Goal: Information Seeking & Learning: Learn about a topic

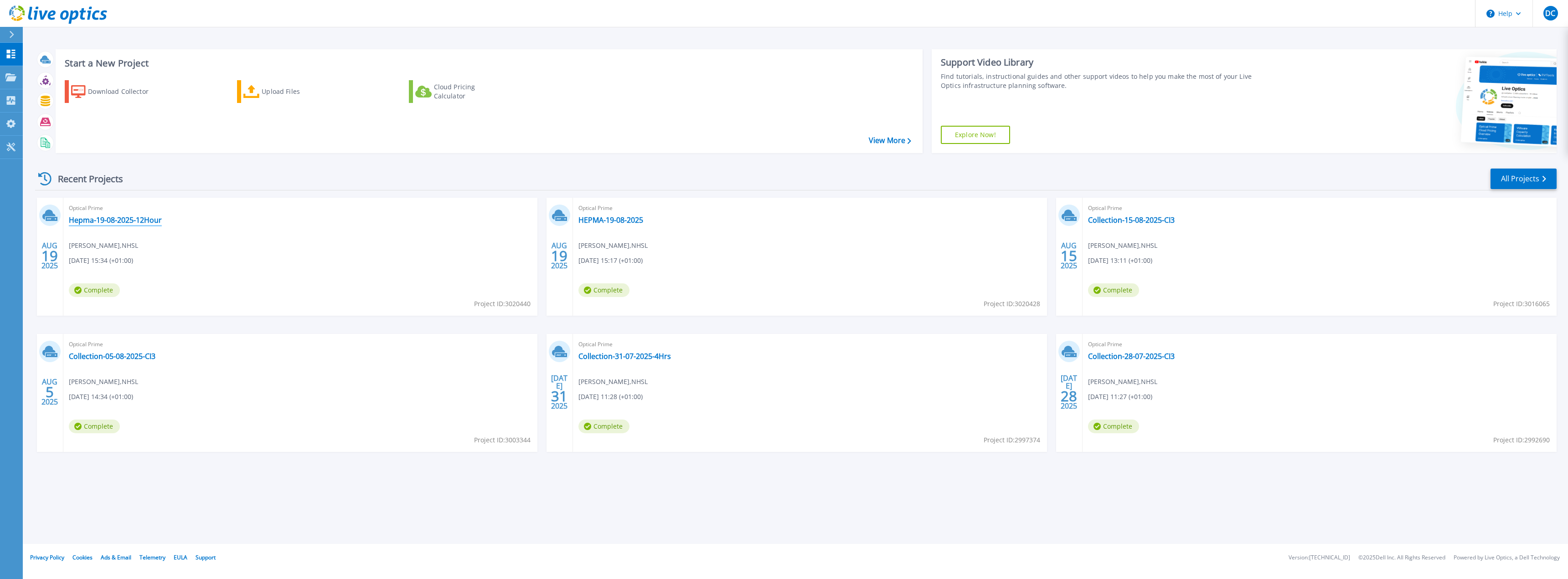
click at [120, 223] on link "Hepma-19-08-2025-12Hour" at bounding box center [115, 220] width 93 height 9
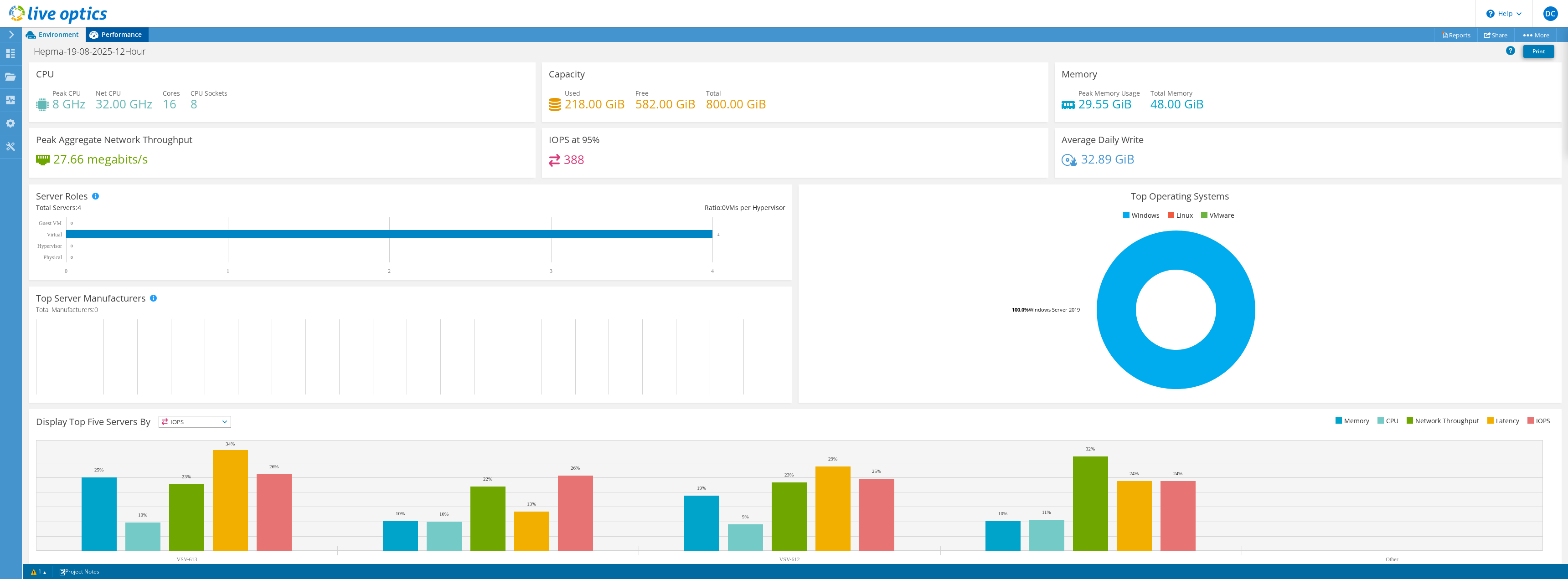
click at [123, 37] on span "Performance" at bounding box center [122, 34] width 40 height 9
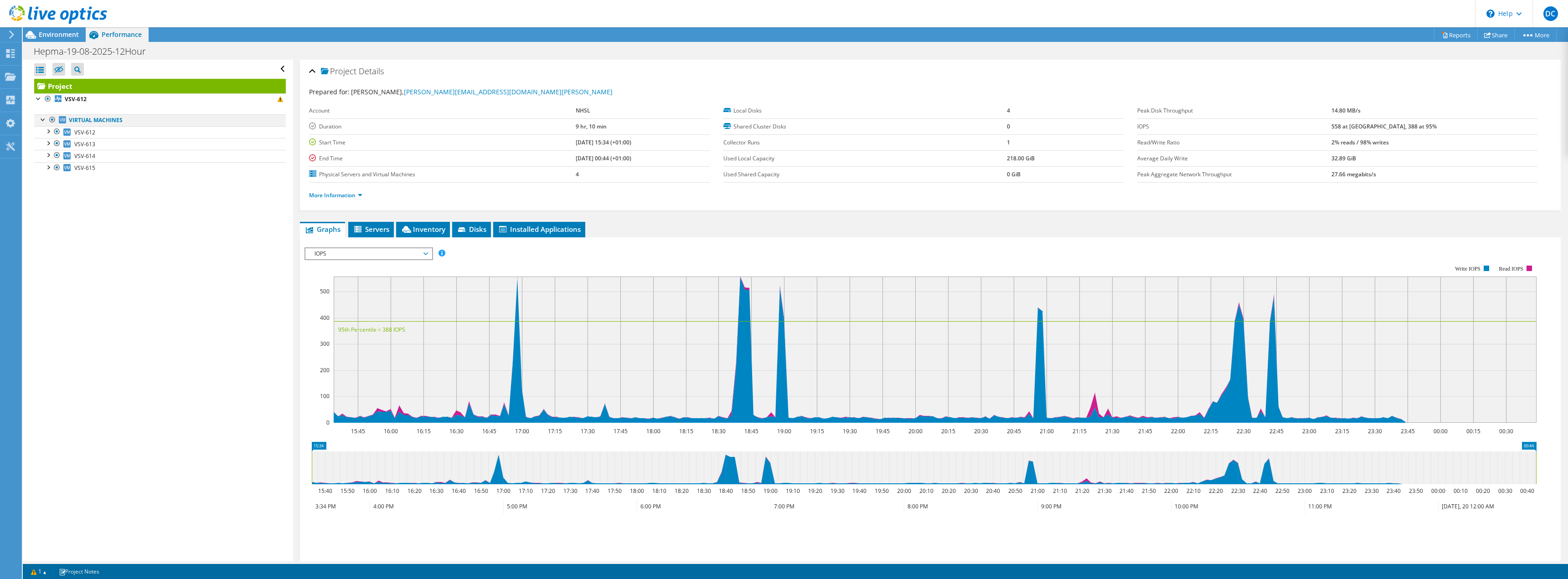
click at [52, 119] on div at bounding box center [52, 120] width 9 height 11
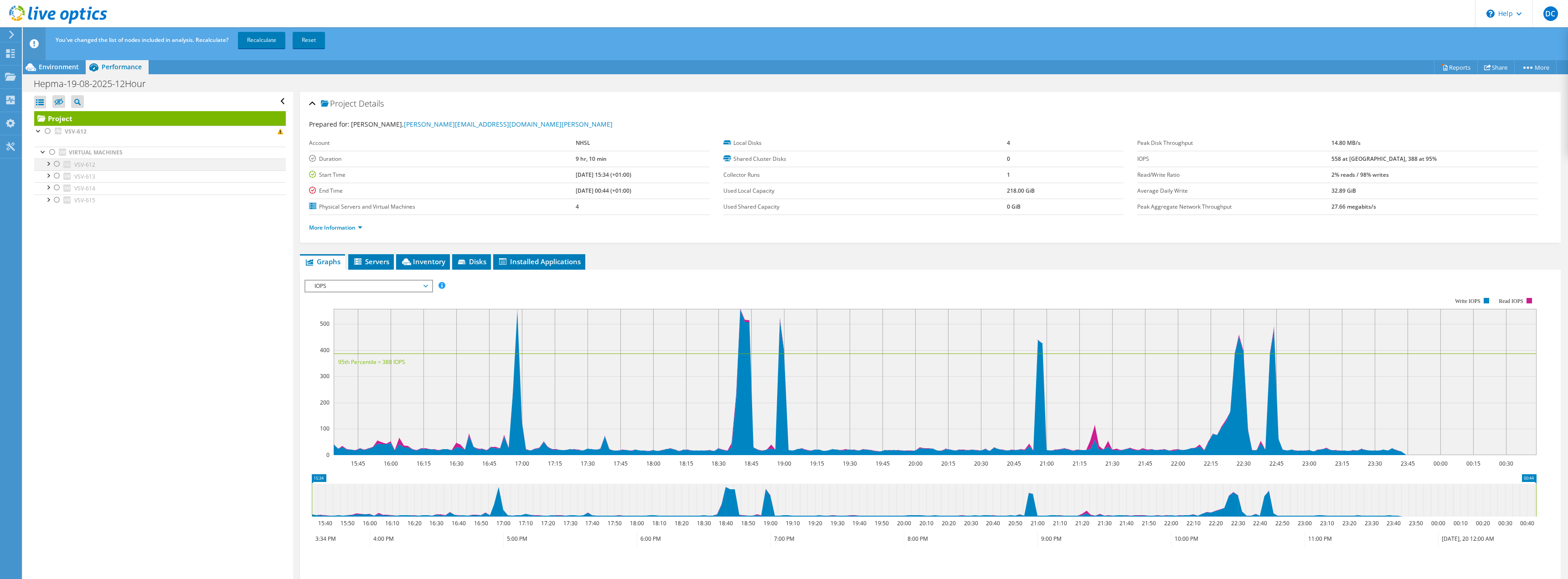
click at [57, 163] on div at bounding box center [57, 164] width 9 height 11
click at [270, 36] on link "Recalculate" at bounding box center [262, 40] width 47 height 16
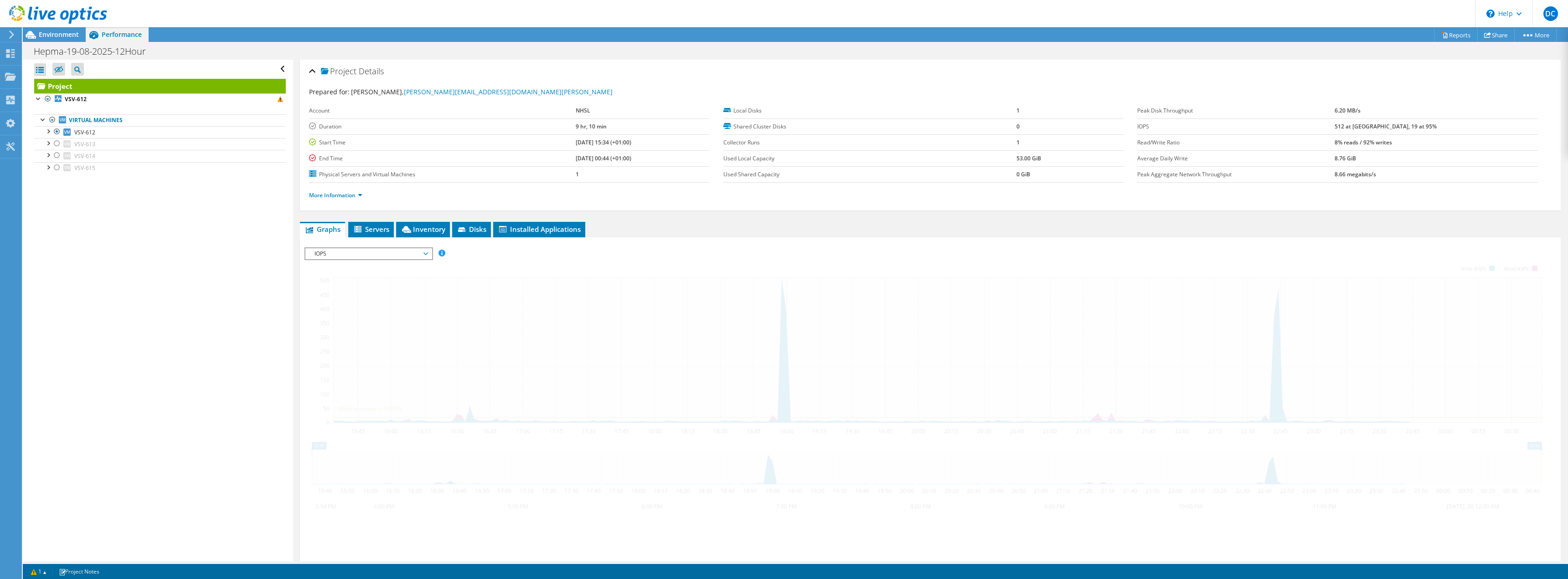
click at [405, 252] on span "IOPS" at bounding box center [368, 254] width 117 height 11
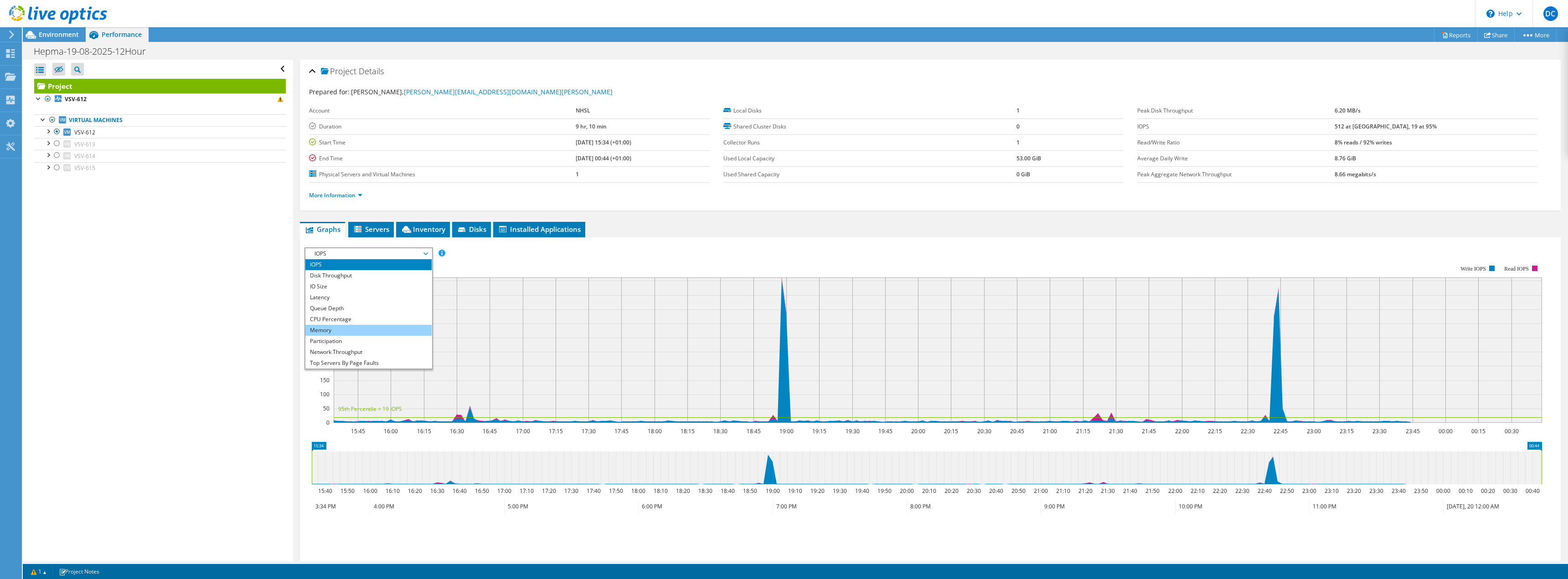
click at [365, 329] on li "Memory" at bounding box center [368, 330] width 126 height 11
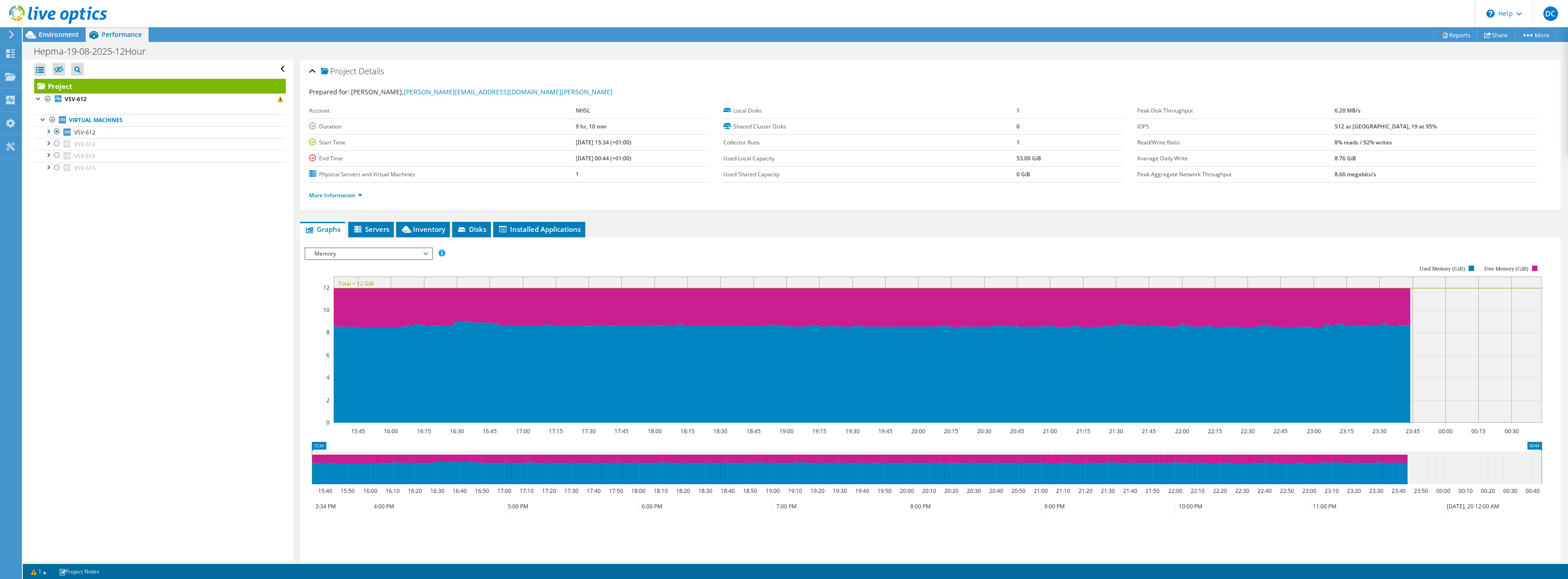
click at [420, 254] on span "Memory" at bounding box center [368, 254] width 117 height 11
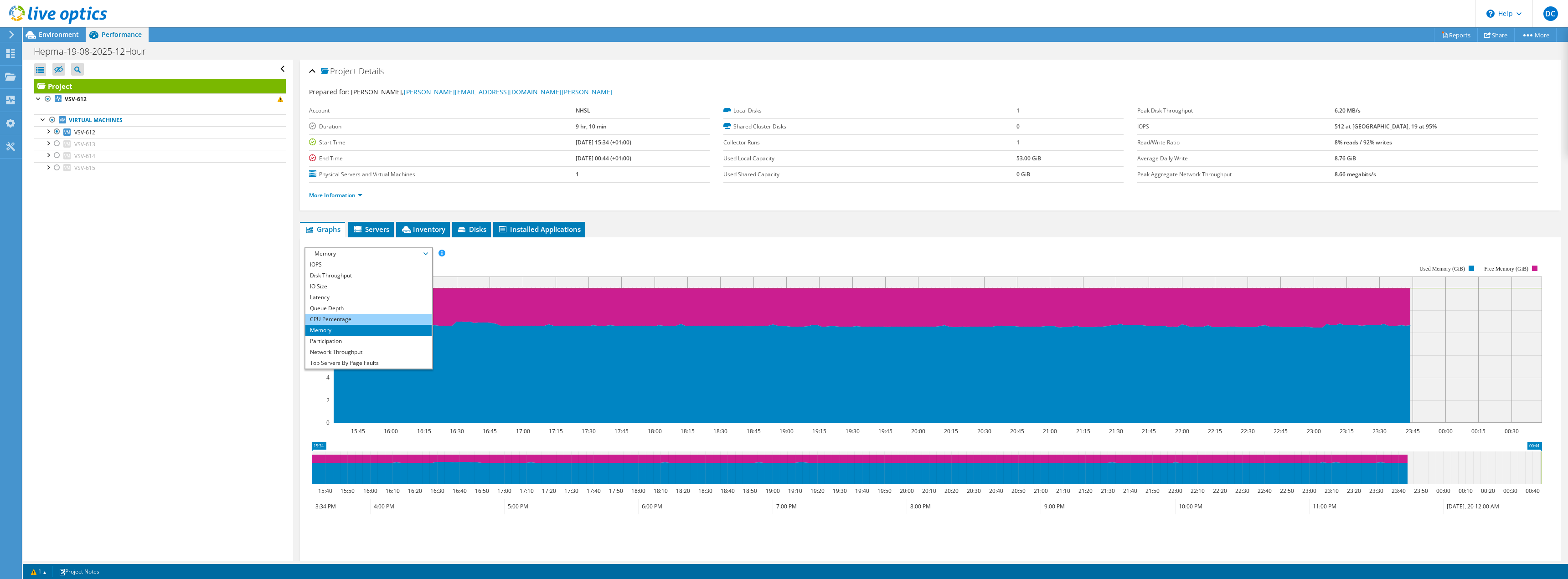
click at [370, 317] on li "CPU Percentage" at bounding box center [368, 319] width 126 height 11
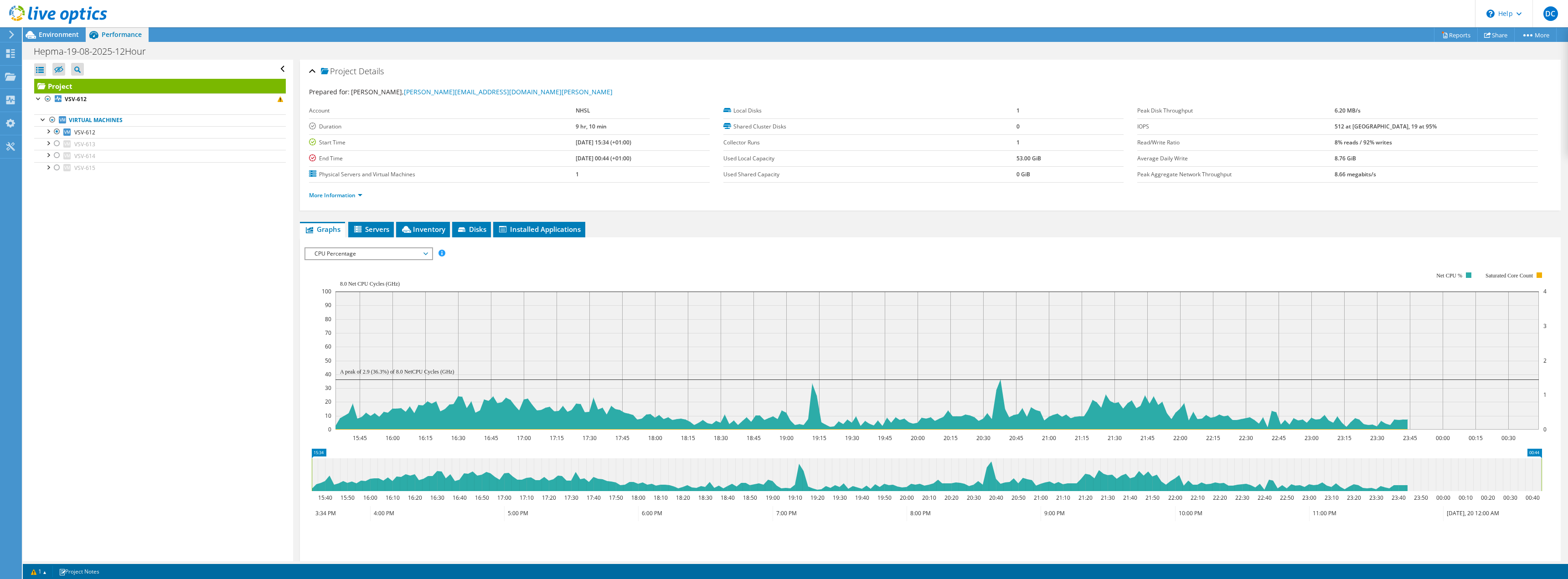
drag, startPoint x: 175, startPoint y: 313, endPoint x: 124, endPoint y: 303, distance: 52.0
click at [173, 313] on div "Open All Close All Hide Excluded Nodes Project Tree Filter" at bounding box center [157, 310] width 270 height 501
click at [365, 254] on span "CPU Percentage" at bounding box center [368, 254] width 117 height 11
click at [353, 330] on li "Memory" at bounding box center [368, 330] width 126 height 11
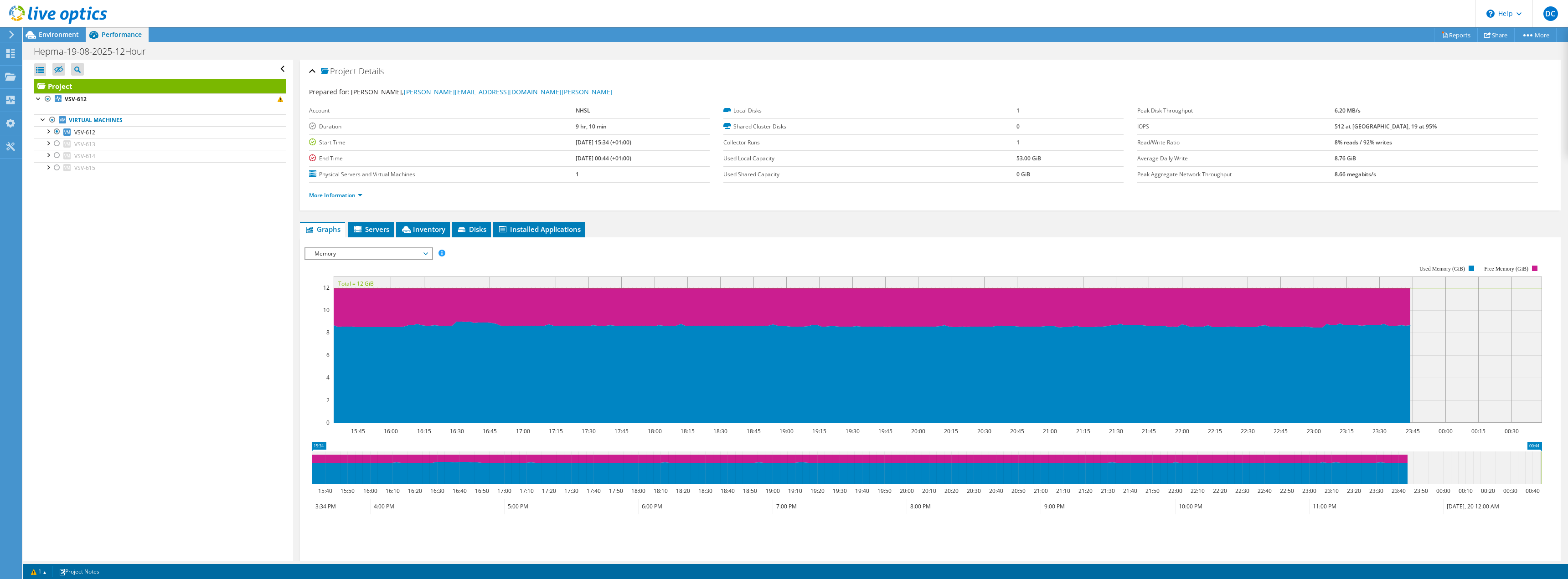
drag, startPoint x: 253, startPoint y: 347, endPoint x: 181, endPoint y: 283, distance: 96.3
click at [254, 345] on div "Open All Close All Hide Excluded Nodes Project Tree Filter" at bounding box center [157, 310] width 270 height 501
click at [57, 142] on div at bounding box center [57, 144] width 9 height 11
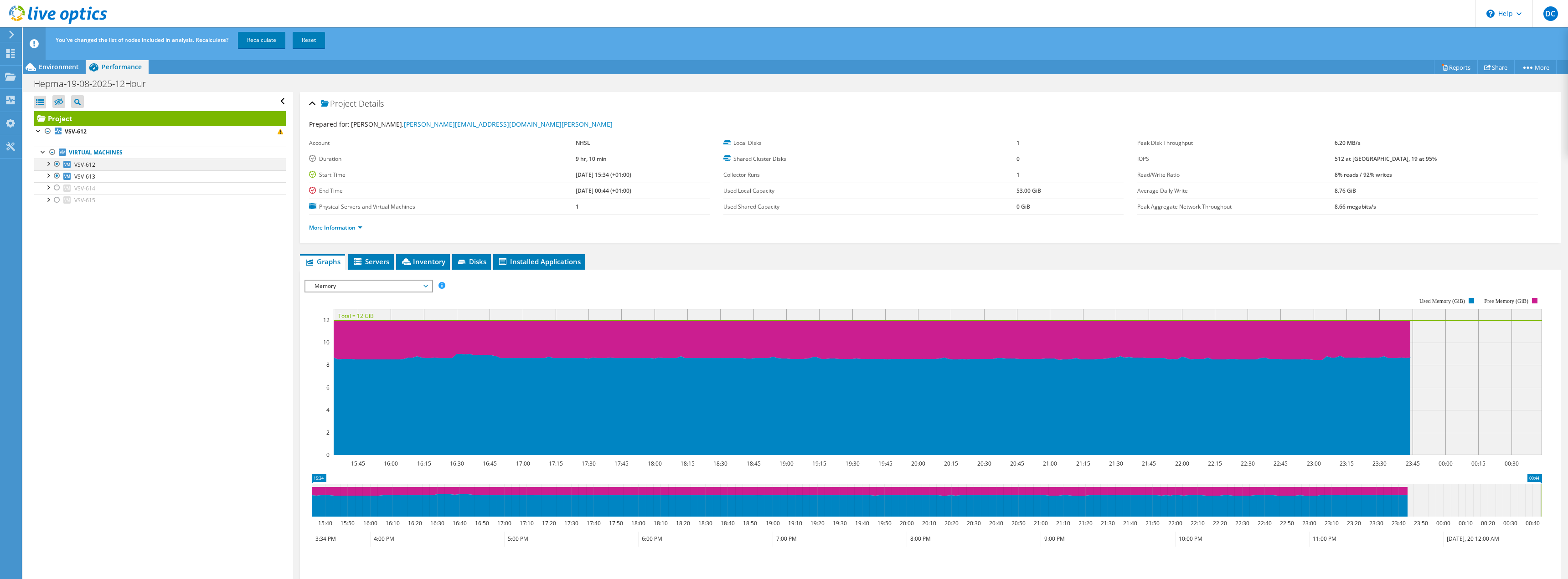
click at [57, 165] on div at bounding box center [57, 164] width 9 height 11
click at [265, 41] on link "Recalculate" at bounding box center [262, 40] width 47 height 16
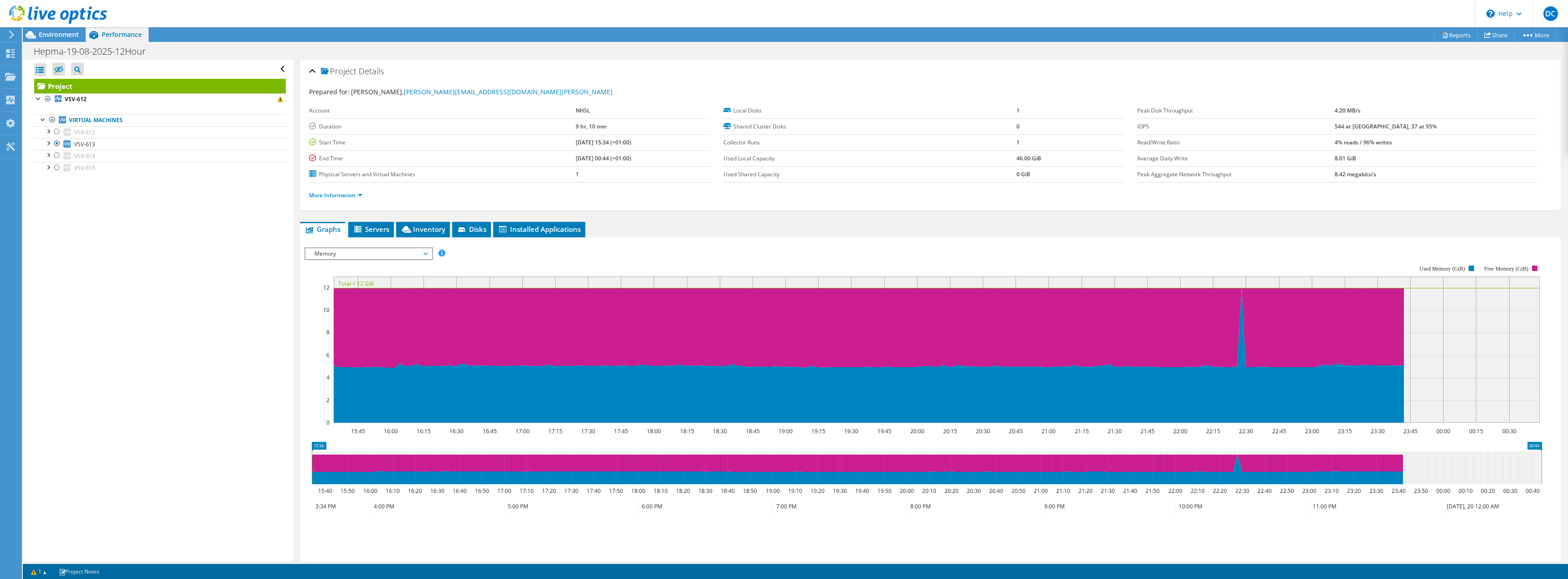
click at [144, 316] on div "Open All Close All Hide Excluded Nodes Project Tree Filter" at bounding box center [157, 310] width 270 height 501
click at [352, 258] on span "Memory" at bounding box center [368, 254] width 117 height 11
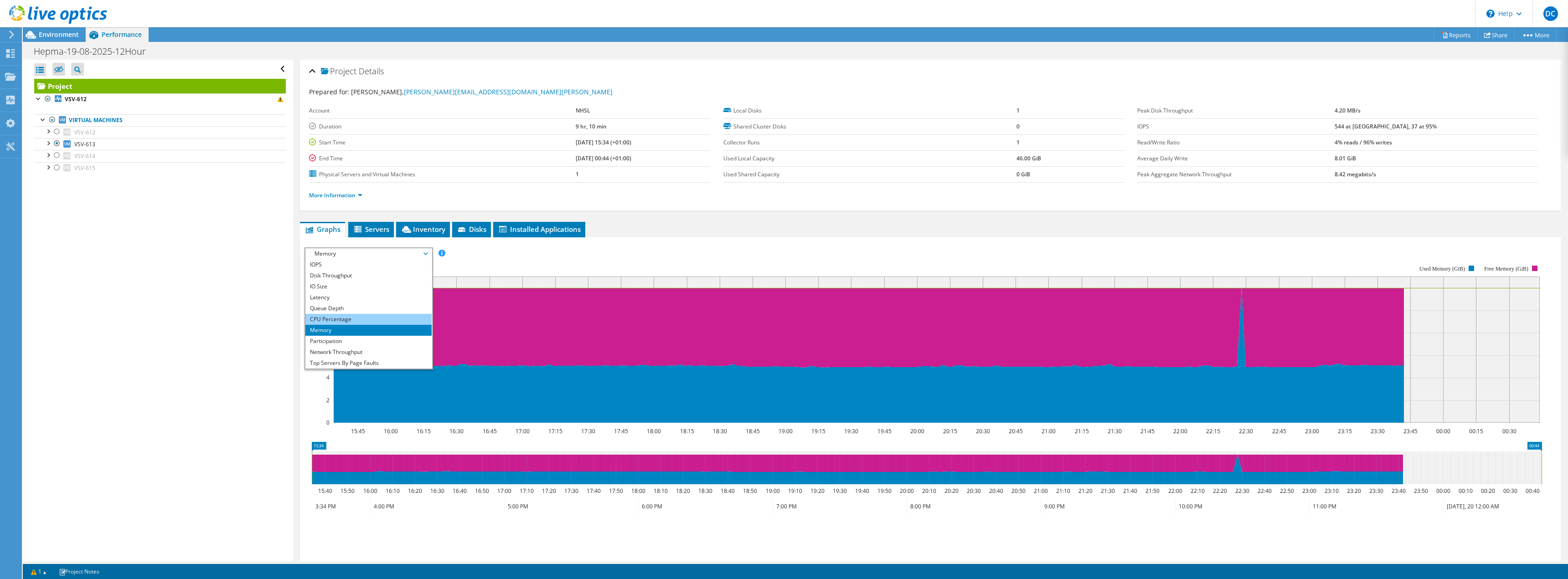
click at [342, 316] on li "CPU Percentage" at bounding box center [368, 319] width 126 height 11
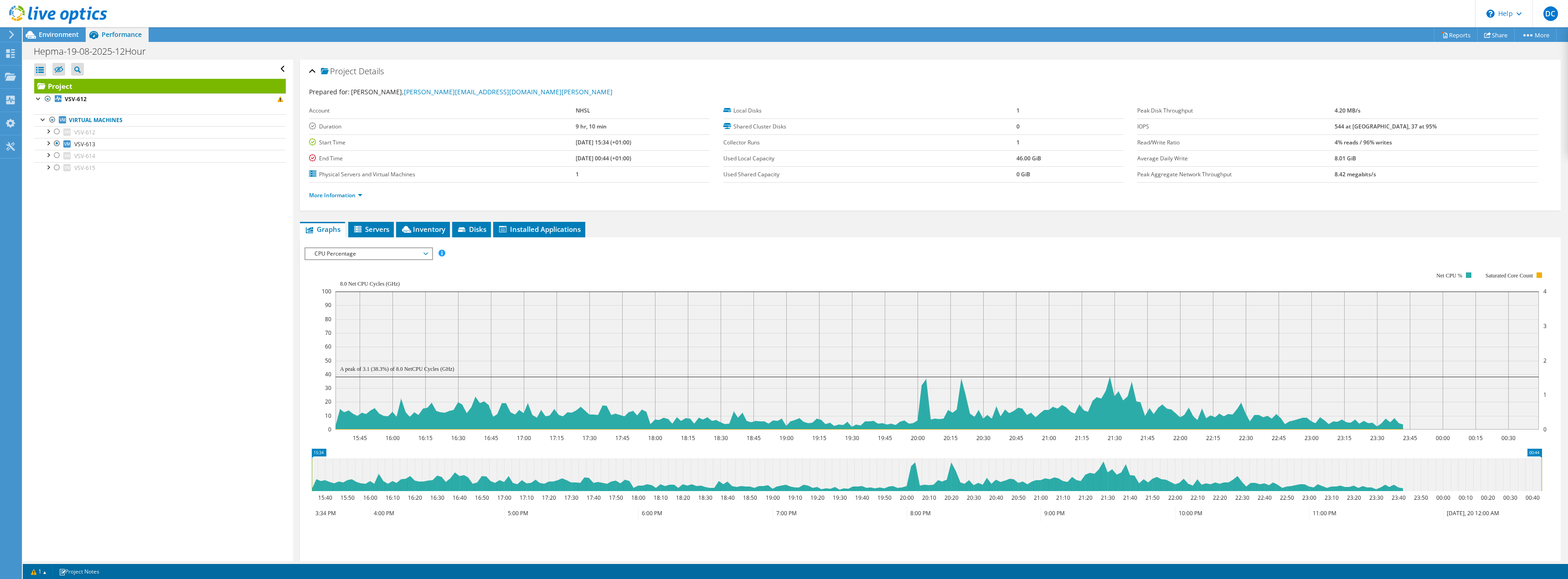
drag, startPoint x: 161, startPoint y: 260, endPoint x: 149, endPoint y: 249, distance: 16.3
click at [161, 259] on div "Open All Close All Hide Excluded Nodes Project Tree Filter" at bounding box center [157, 310] width 270 height 501
click at [57, 144] on div at bounding box center [57, 144] width 9 height 11
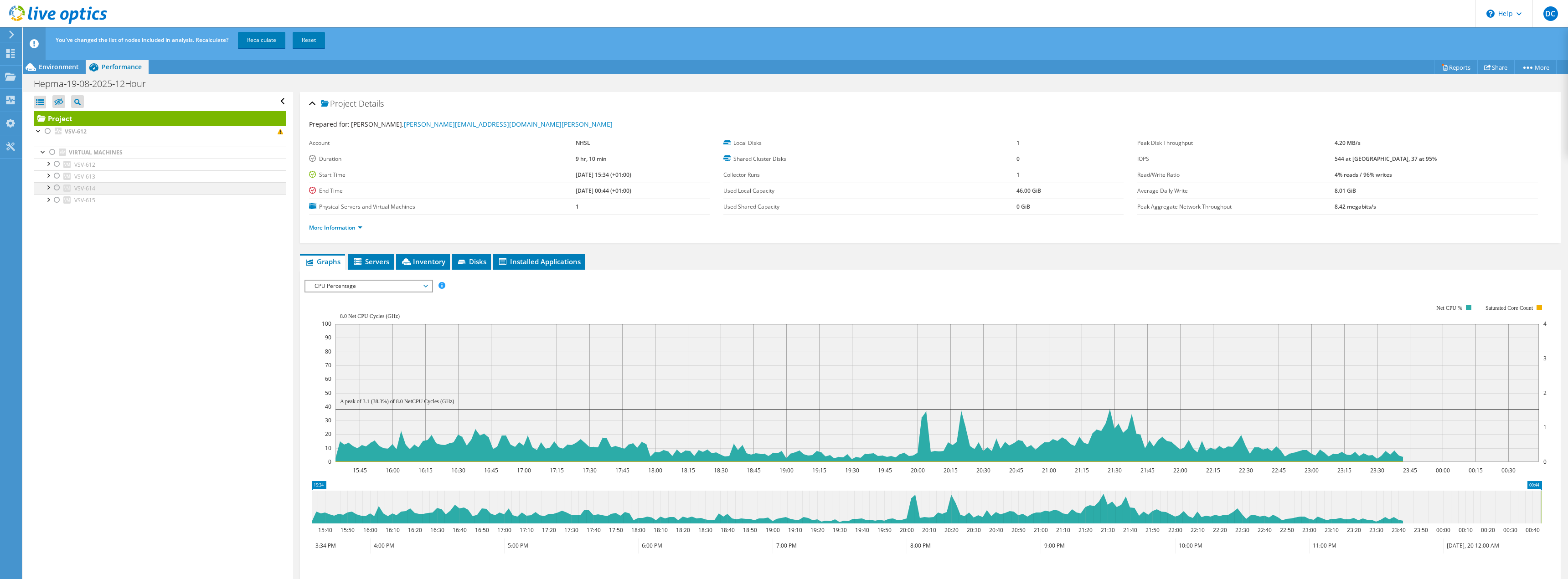
click at [58, 188] on div at bounding box center [57, 188] width 9 height 11
click at [261, 41] on link "Recalculate" at bounding box center [262, 40] width 47 height 16
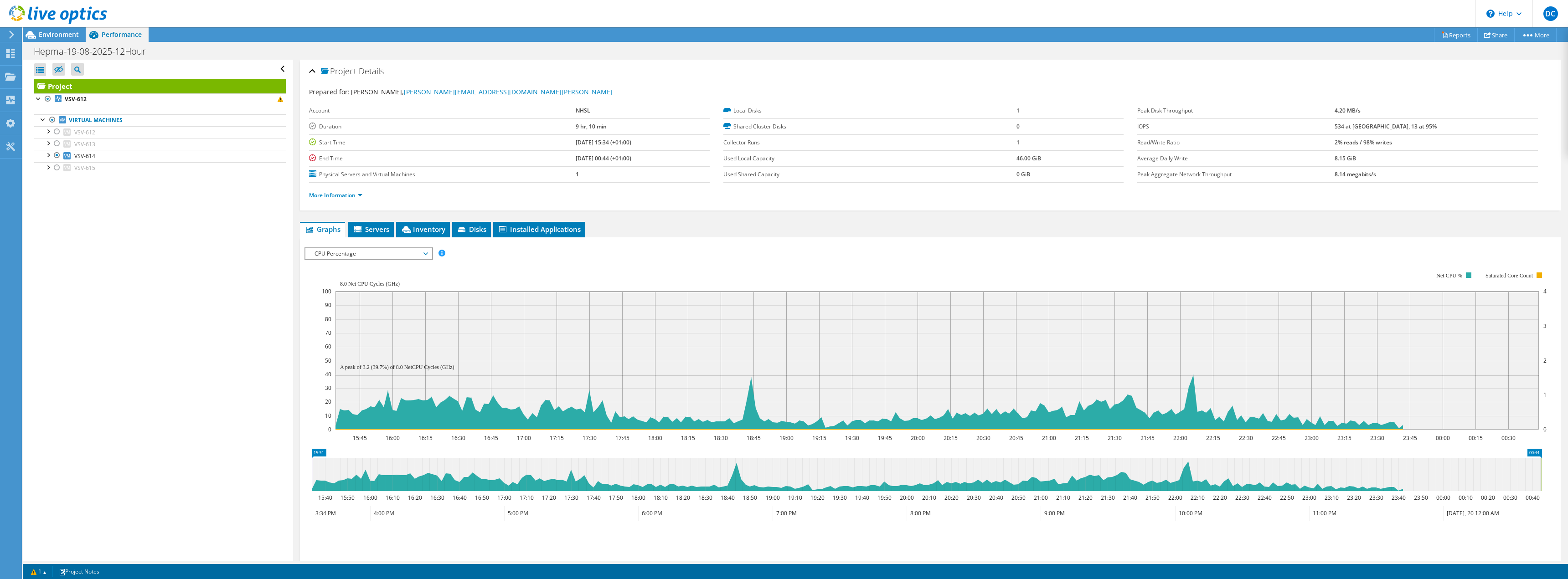
drag, startPoint x: 192, startPoint y: 360, endPoint x: 302, endPoint y: 335, distance: 112.8
click at [192, 361] on div "Open All Close All Hide Excluded Nodes Project Tree Filter" at bounding box center [157, 310] width 270 height 501
click at [408, 258] on span "CPU Percentage" at bounding box center [368, 254] width 117 height 11
click at [376, 331] on li "Memory" at bounding box center [368, 330] width 126 height 11
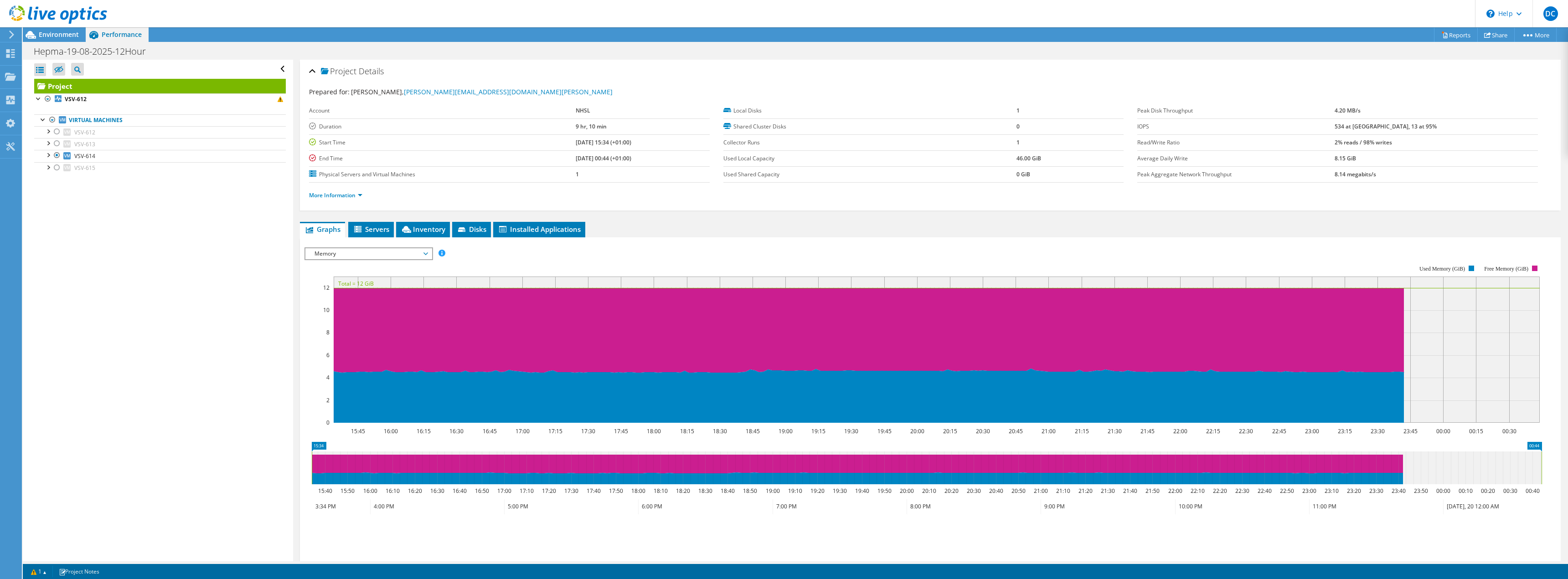
drag, startPoint x: 102, startPoint y: 365, endPoint x: 93, endPoint y: 251, distance: 114.4
click at [102, 365] on div "Open All Close All Hide Excluded Nodes Project Tree Filter" at bounding box center [157, 310] width 270 height 501
click at [55, 156] on div at bounding box center [57, 155] width 9 height 11
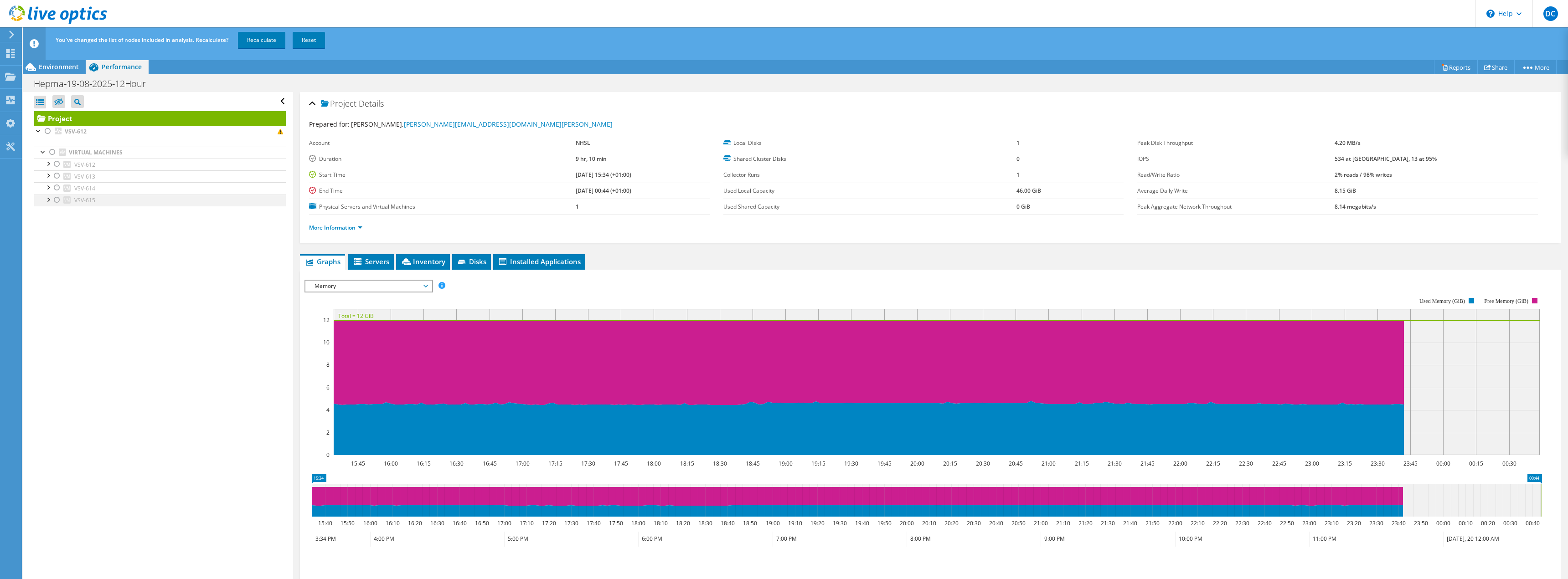
click at [56, 199] on div at bounding box center [57, 200] width 9 height 11
click at [265, 42] on link "Recalculate" at bounding box center [262, 40] width 47 height 16
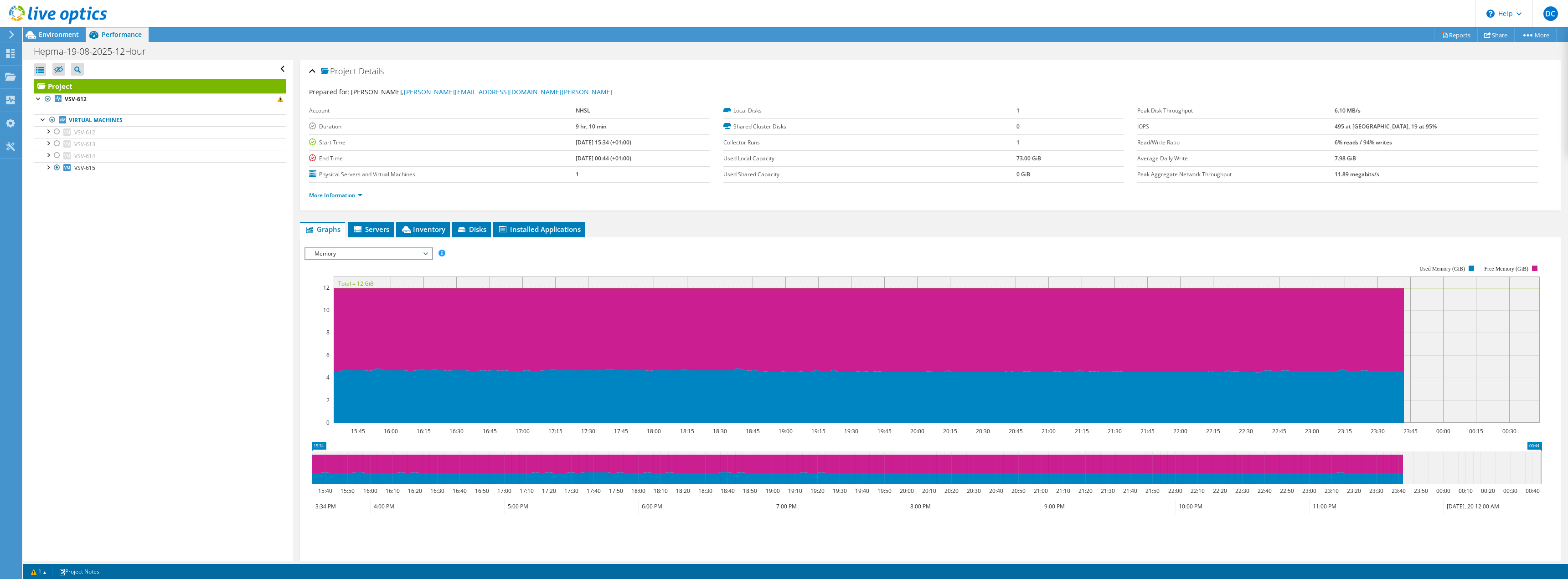
click at [86, 288] on div "Open All Close All Hide Excluded Nodes Project Tree Filter" at bounding box center [157, 310] width 270 height 501
click at [360, 252] on span "Memory" at bounding box center [368, 254] width 117 height 11
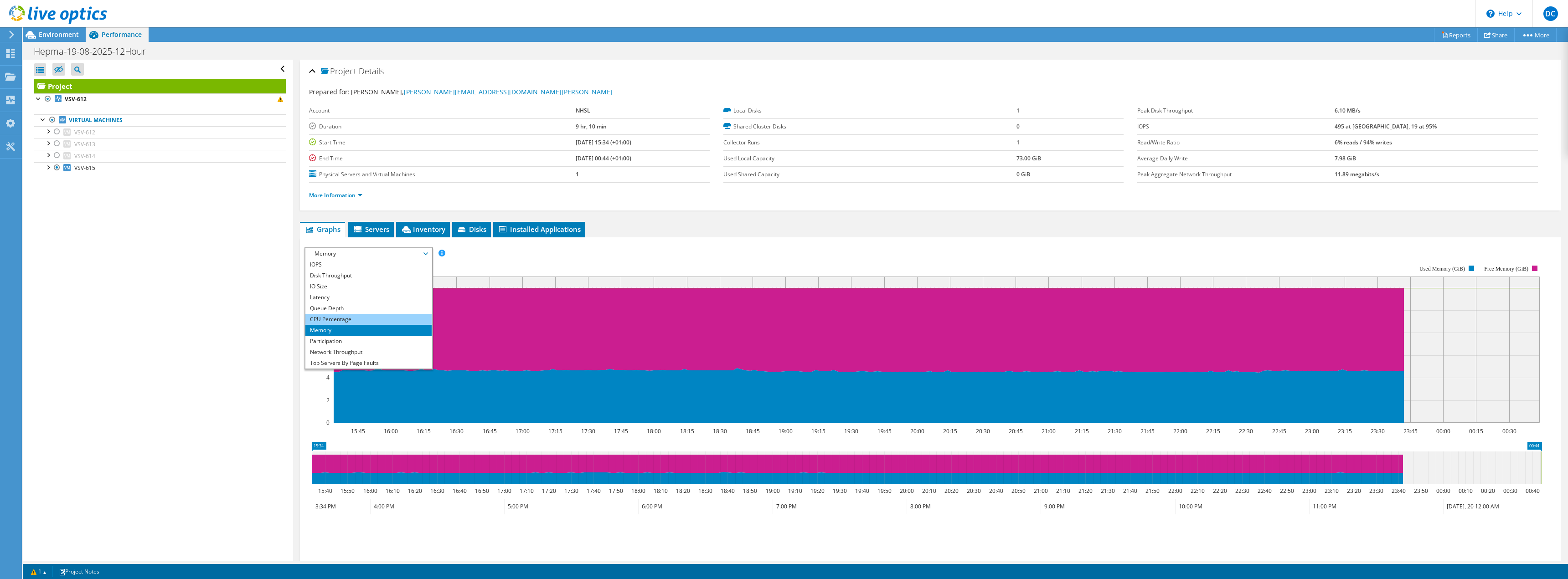
click at [335, 317] on li "CPU Percentage" at bounding box center [368, 319] width 126 height 11
